Goal: Register for event/course

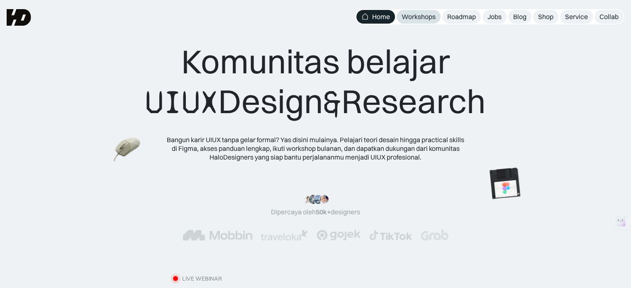
click at [425, 21] on div "Workshops" at bounding box center [419, 16] width 34 height 9
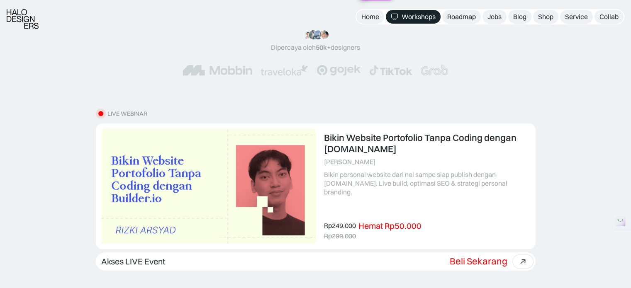
scroll to position [124, 0]
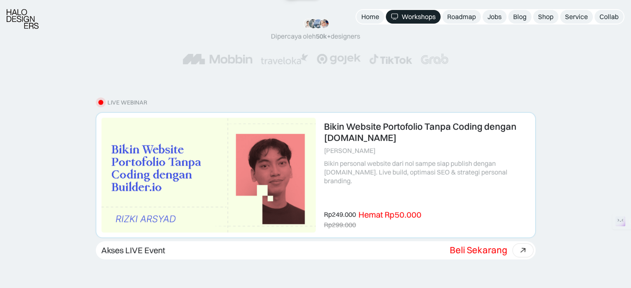
click at [436, 154] on link at bounding box center [315, 175] width 439 height 124
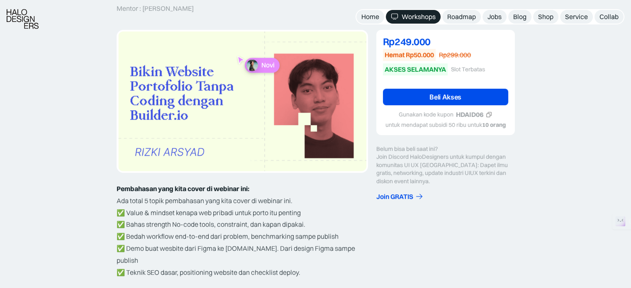
scroll to position [124, 0]
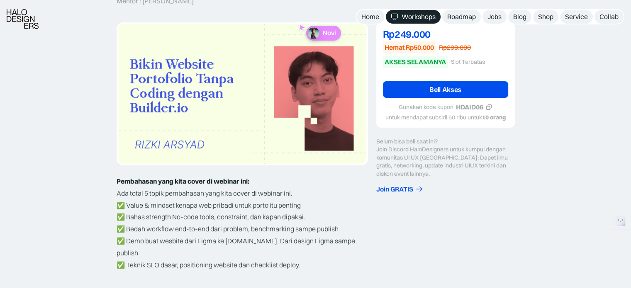
click at [470, 106] on div "HDAID06" at bounding box center [469, 107] width 27 height 9
click at [450, 85] on link "Beli Akses" at bounding box center [445, 89] width 125 height 17
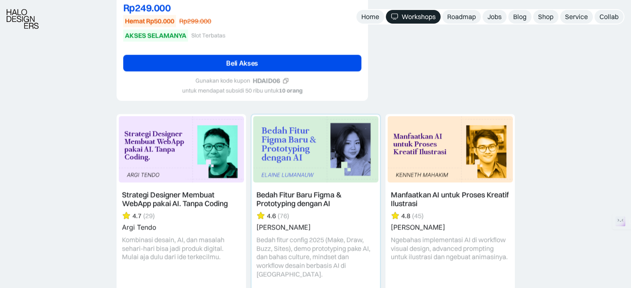
scroll to position [1037, 0]
